Goal: Task Accomplishment & Management: Use online tool/utility

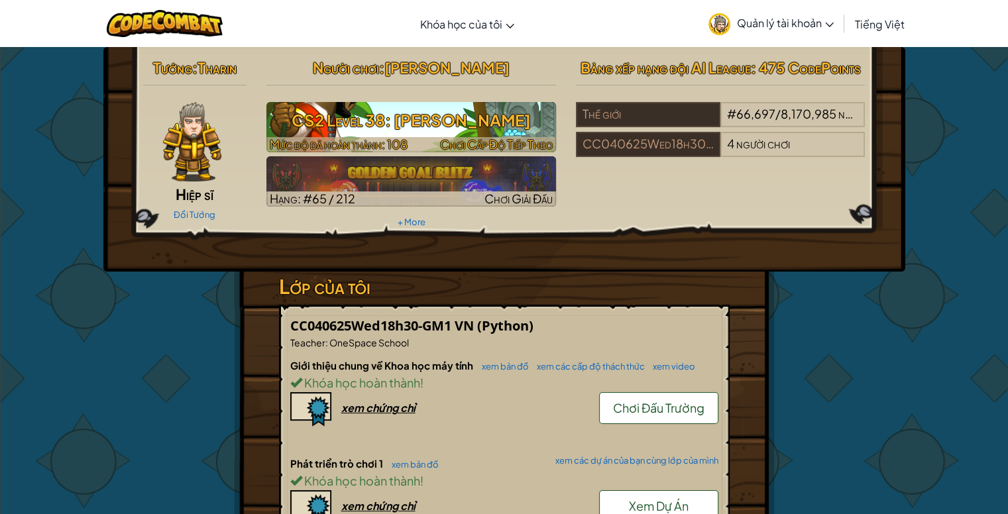
click at [500, 144] on span "Chơi Cấp Độ Tiếp Theo" at bounding box center [496, 143] width 113 height 15
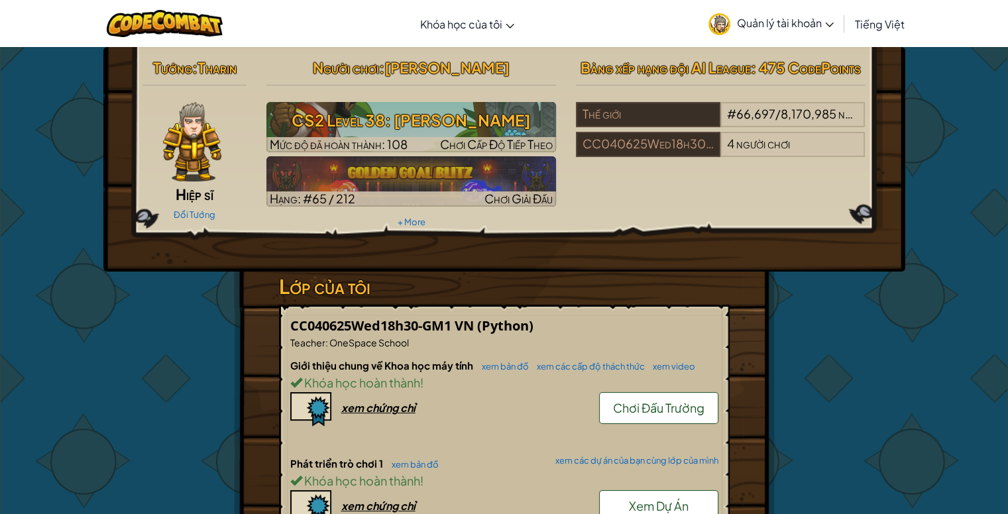
select select "vi"
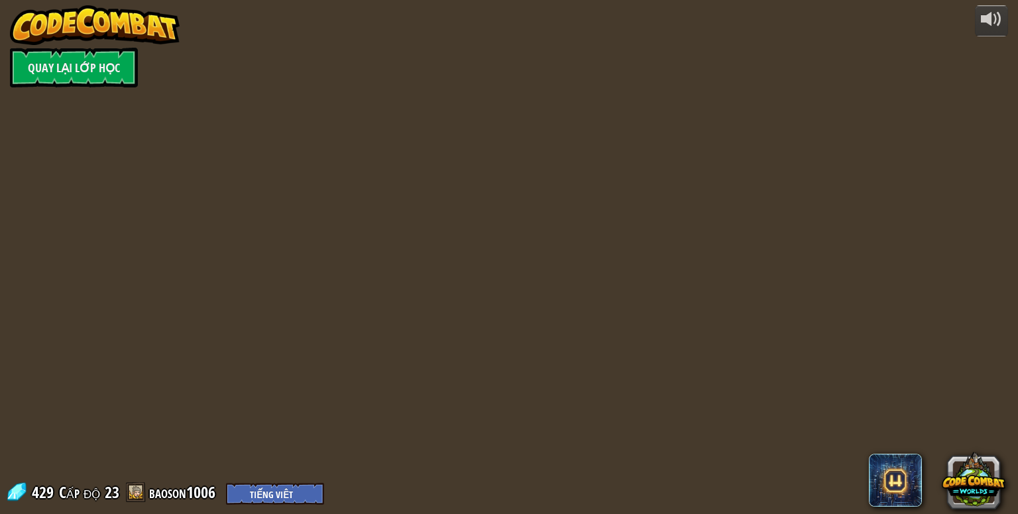
select select "vi"
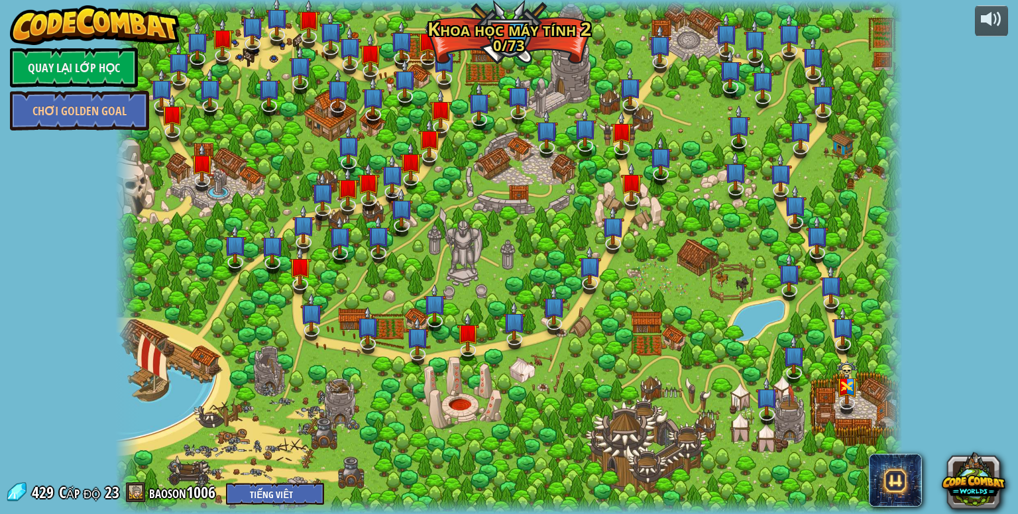
select select "vi"
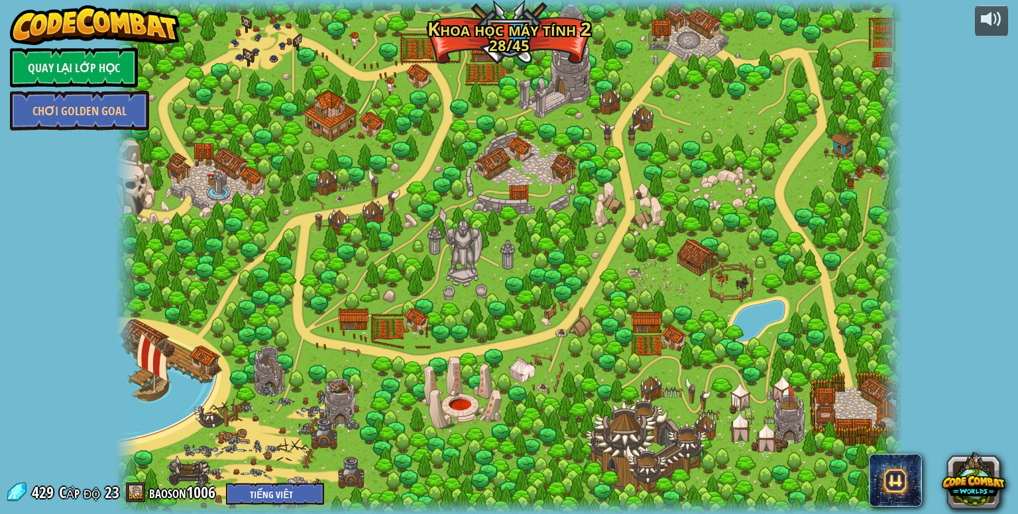
select select "vi"
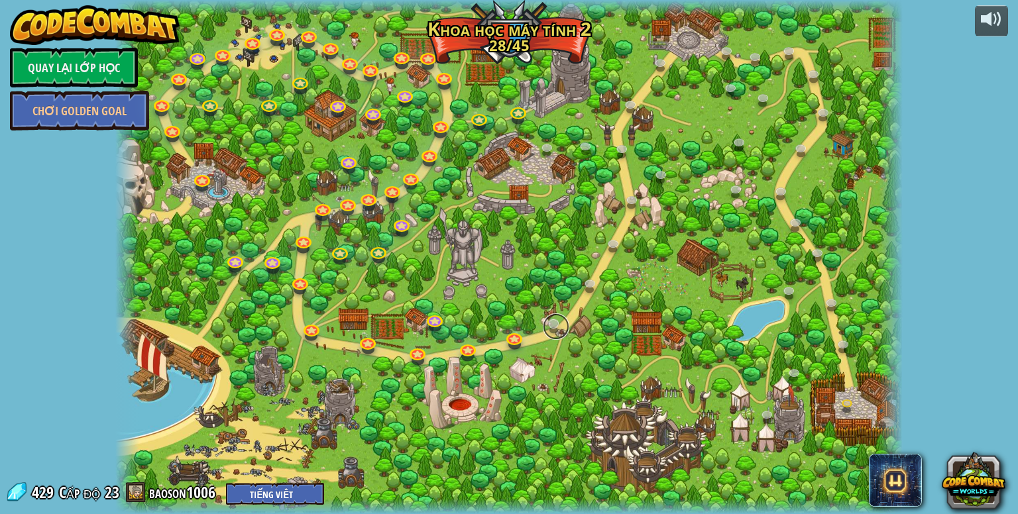
click at [567, 326] on link at bounding box center [556, 326] width 27 height 27
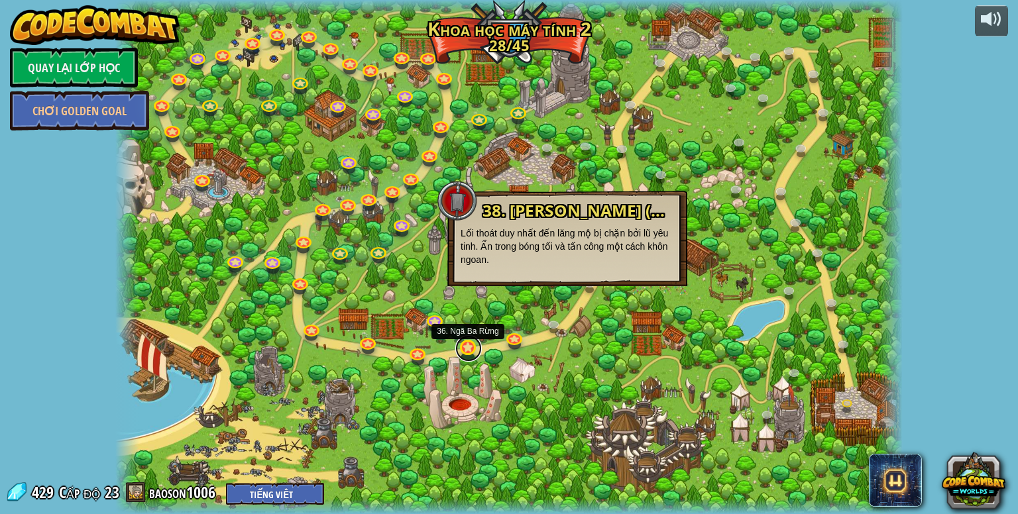
click at [466, 345] on link at bounding box center [468, 348] width 27 height 27
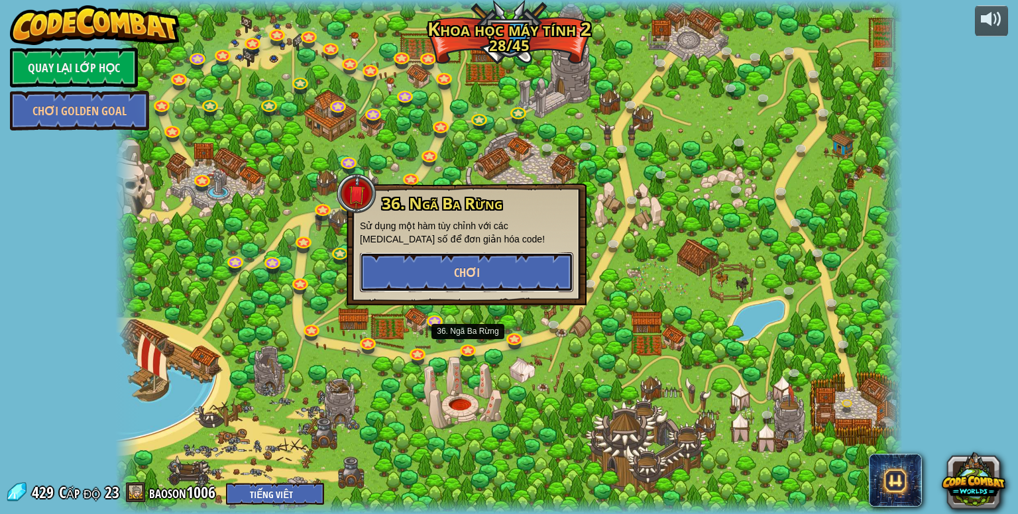
click at [526, 265] on button "Chơi" at bounding box center [466, 272] width 213 height 40
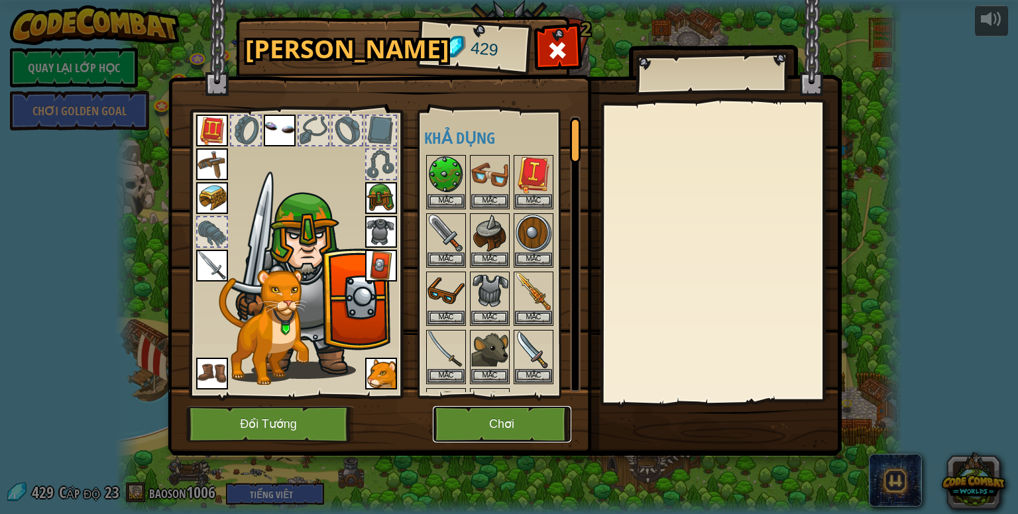
click at [515, 411] on button "Chơi" at bounding box center [502, 424] width 138 height 36
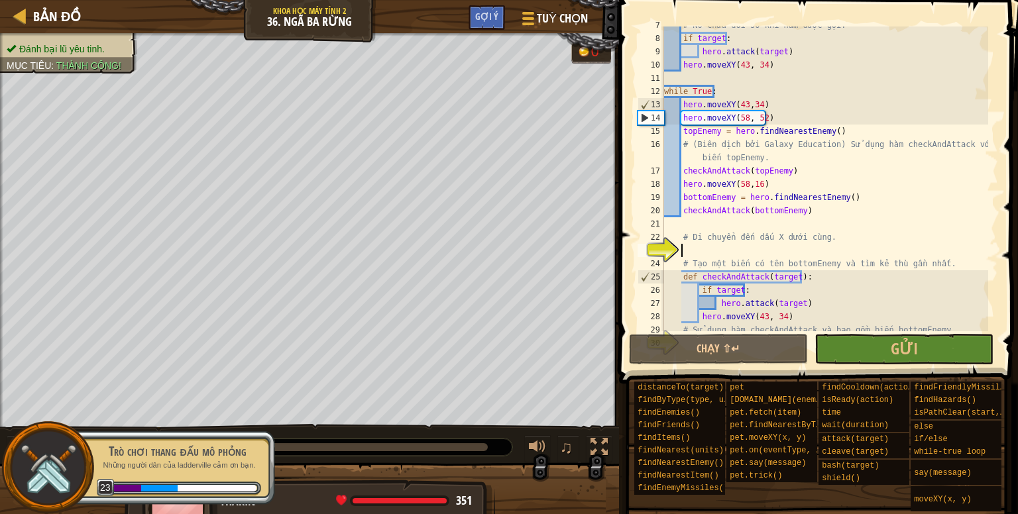
scroll to position [87, 0]
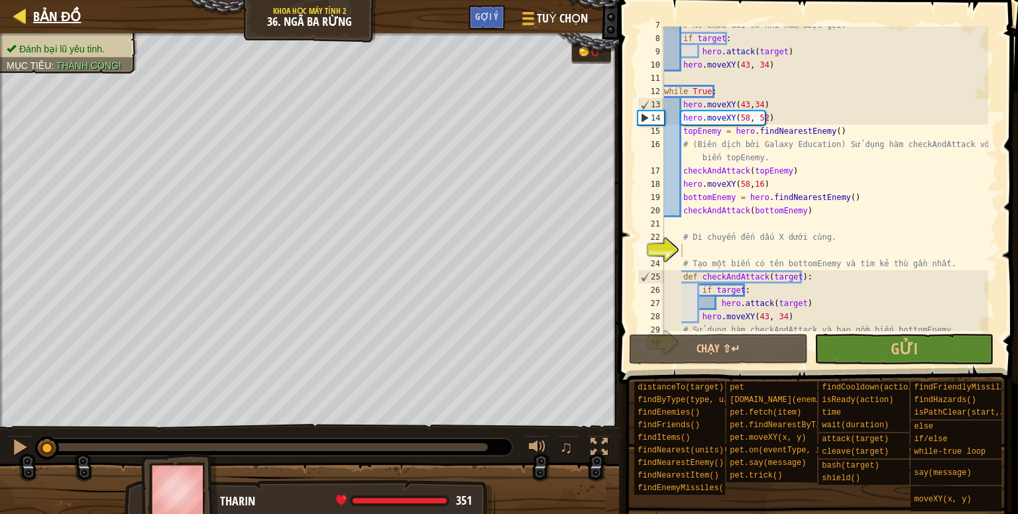
click at [48, 5] on div "Bản đồ" at bounding box center [54, 16] width 54 height 33
select select "vi"
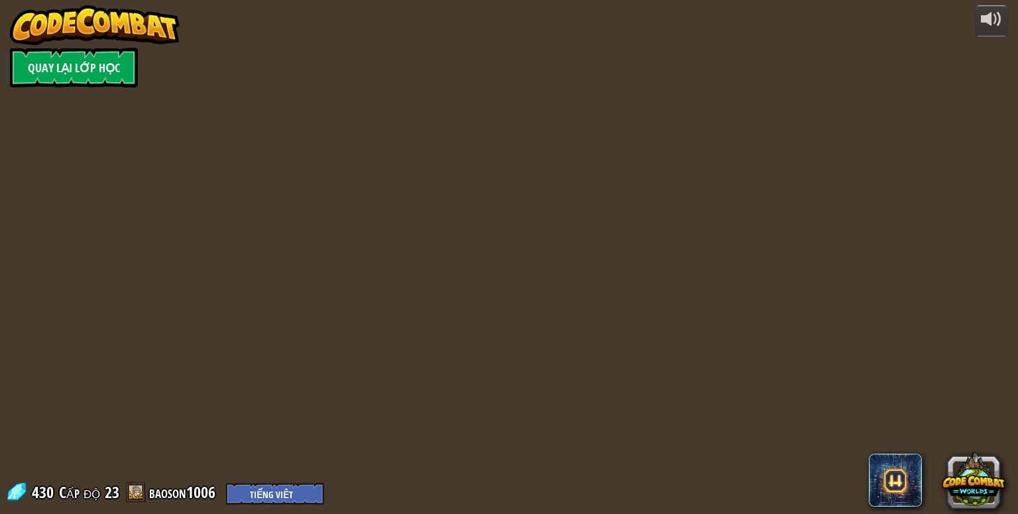
select select "vi"
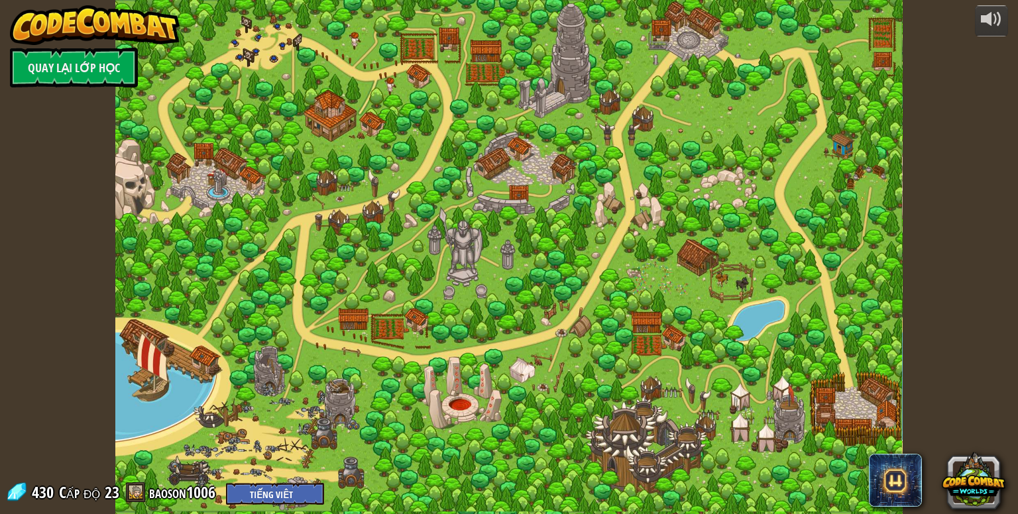
select select "vi"
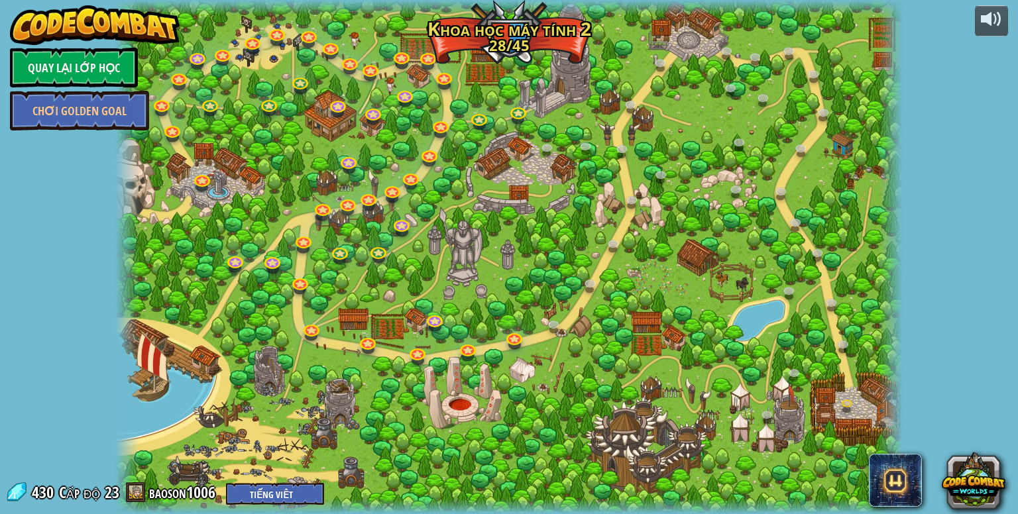
select select "vi"
click at [514, 340] on link at bounding box center [515, 336] width 27 height 27
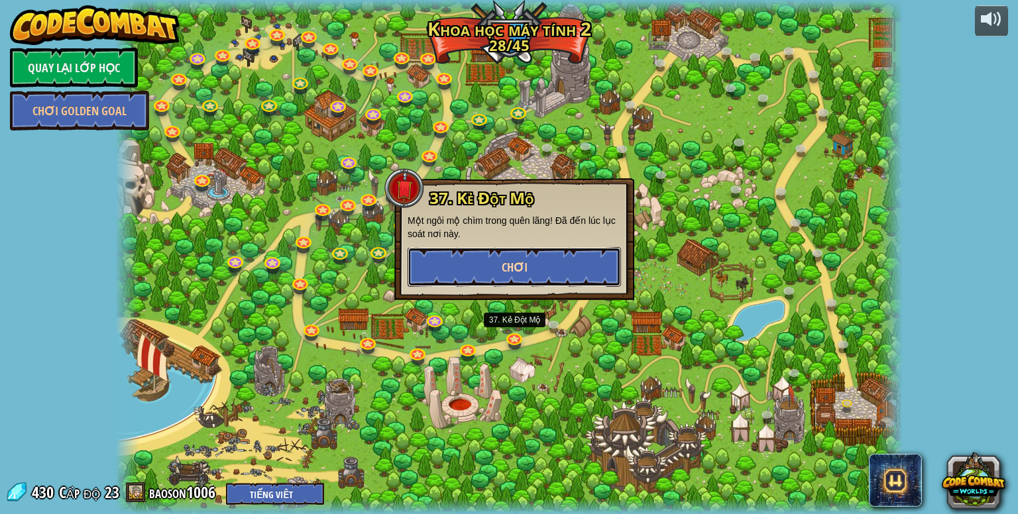
click at [521, 282] on button "Chơi" at bounding box center [513, 267] width 213 height 40
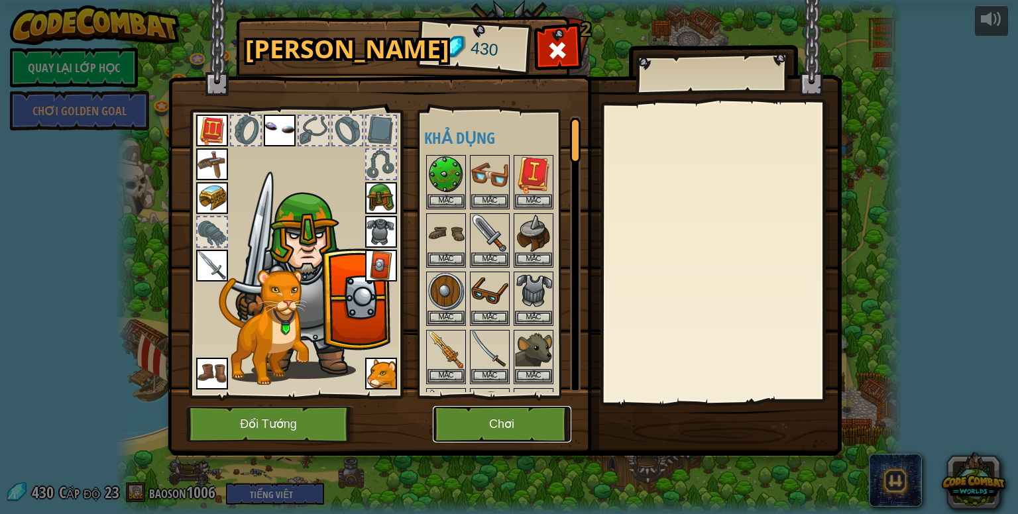
click at [526, 413] on button "Chơi" at bounding box center [502, 424] width 138 height 36
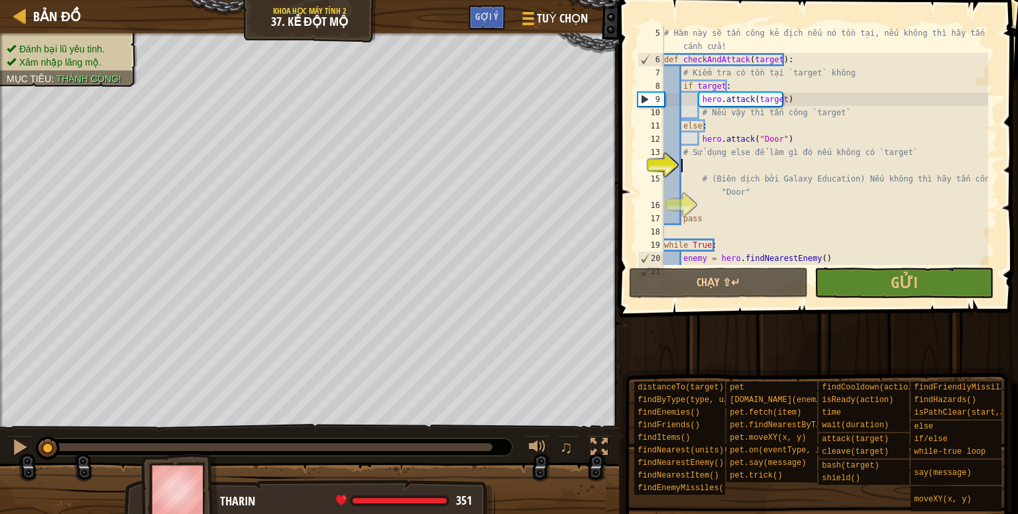
scroll to position [13, 0]
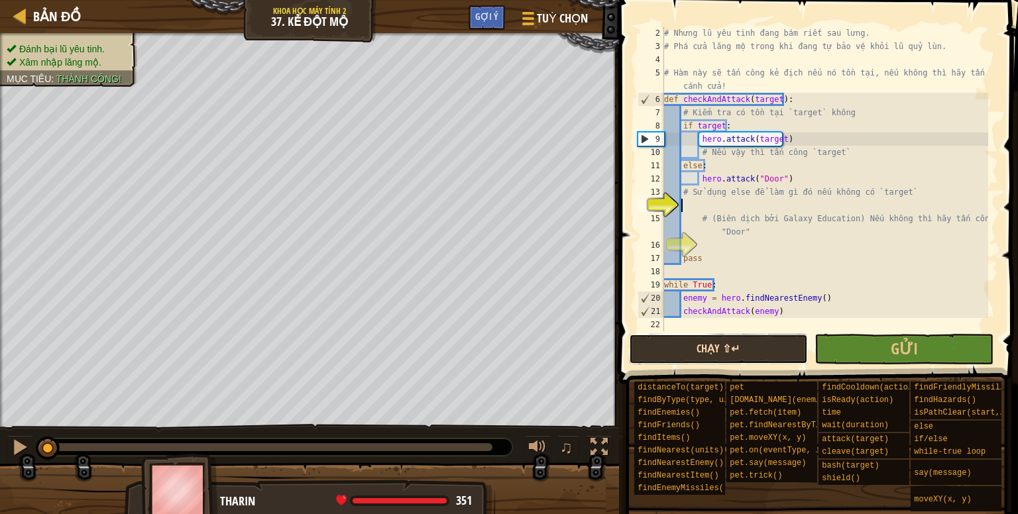
click at [688, 348] on button "Chạy ⇧↵" at bounding box center [718, 349] width 179 height 30
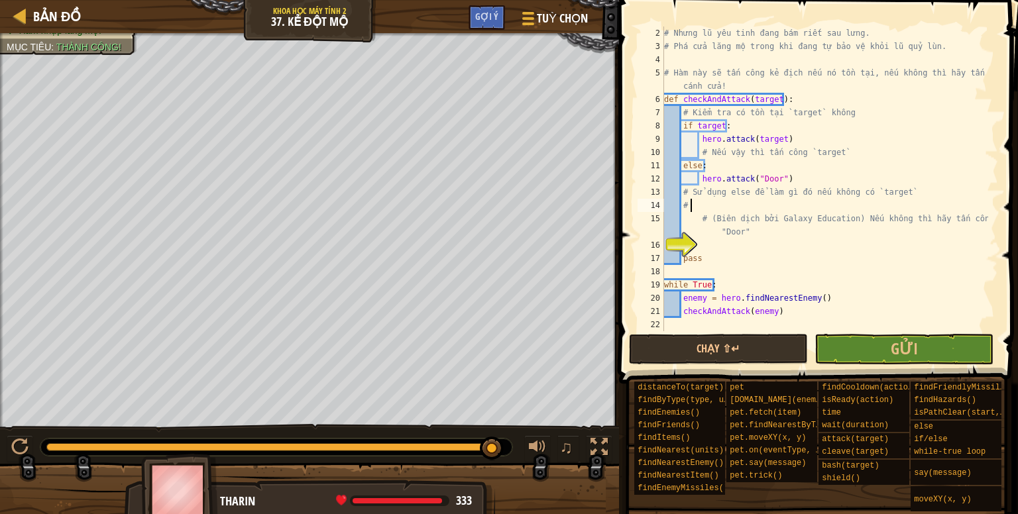
scroll to position [6, 1]
type textarea "# D"
